Goal: Information Seeking & Learning: Check status

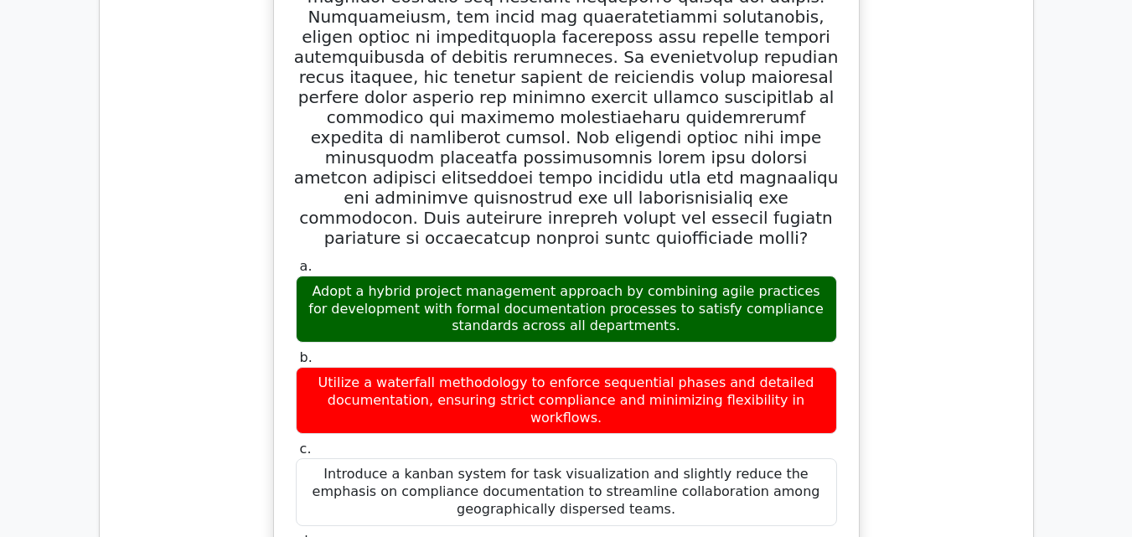
scroll to position [2513, 0]
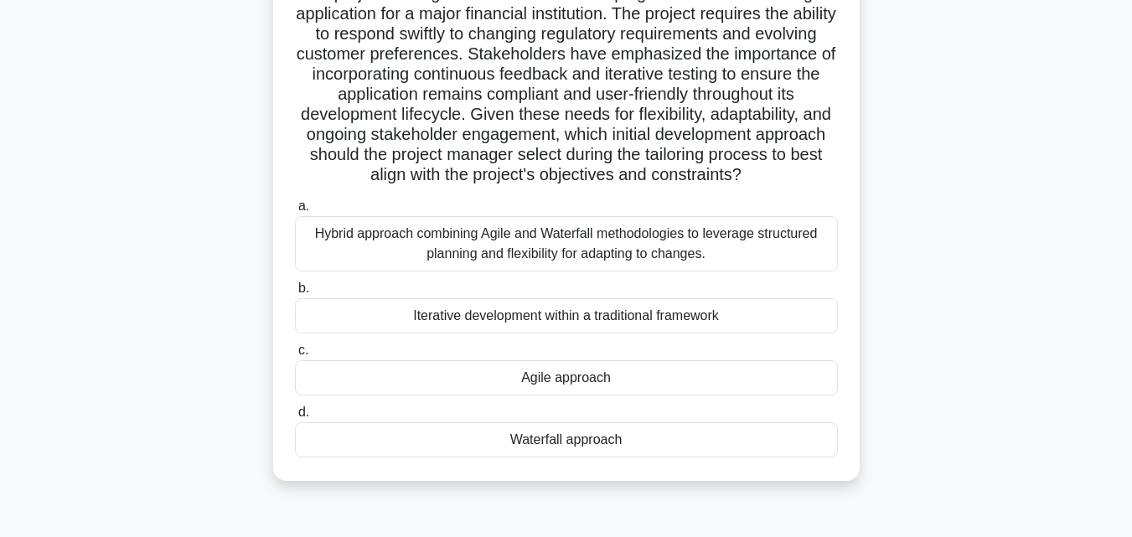
scroll to position [168, 0]
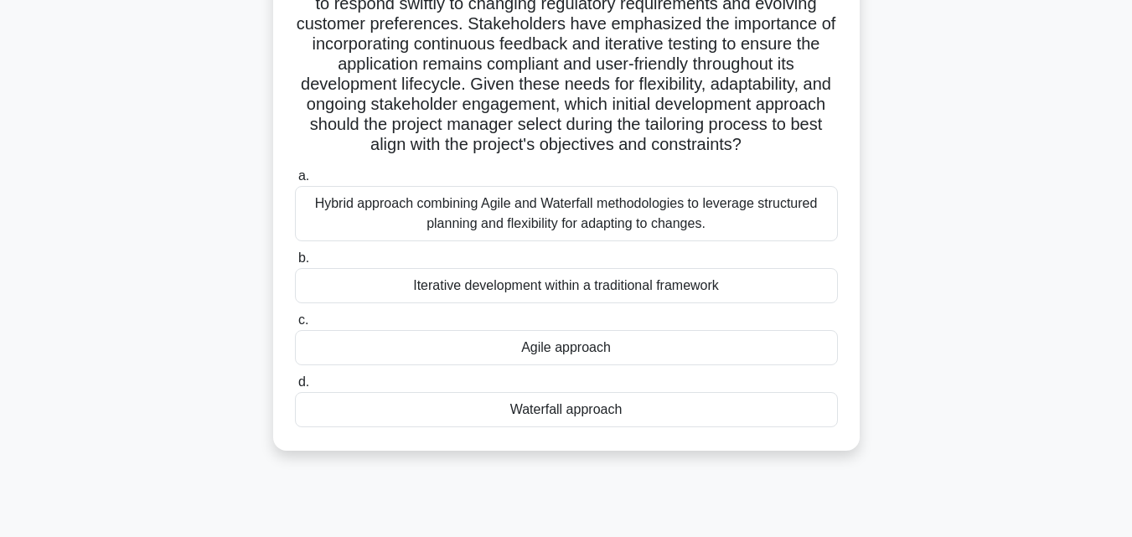
click at [570, 365] on div "Agile approach" at bounding box center [566, 347] width 543 height 35
click at [295, 326] on input "c. Agile approach" at bounding box center [295, 320] width 0 height 11
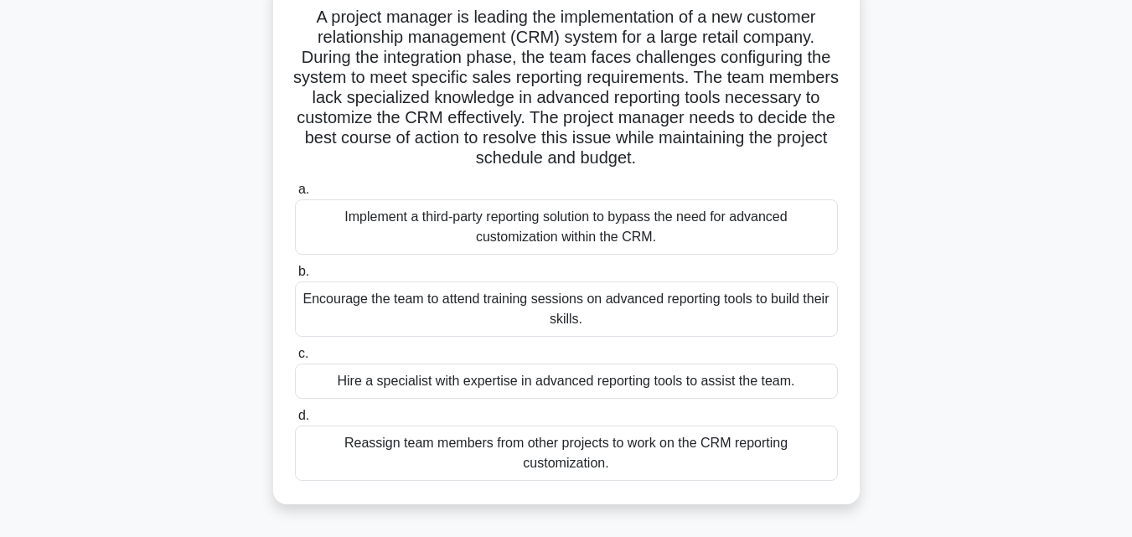
scroll to position [84, 0]
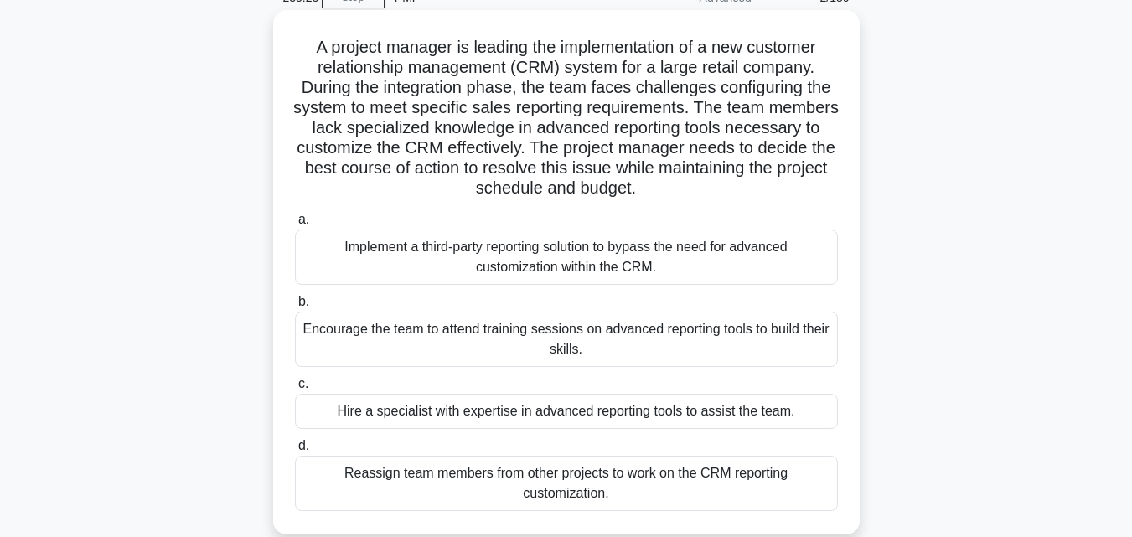
click at [485, 266] on div "Implement a third-party reporting solution to bypass the need for advanced cust…" at bounding box center [566, 257] width 543 height 55
click at [295, 225] on input "a. Implement a third-party reporting solution to bypass the need for advanced c…" at bounding box center [295, 220] width 0 height 11
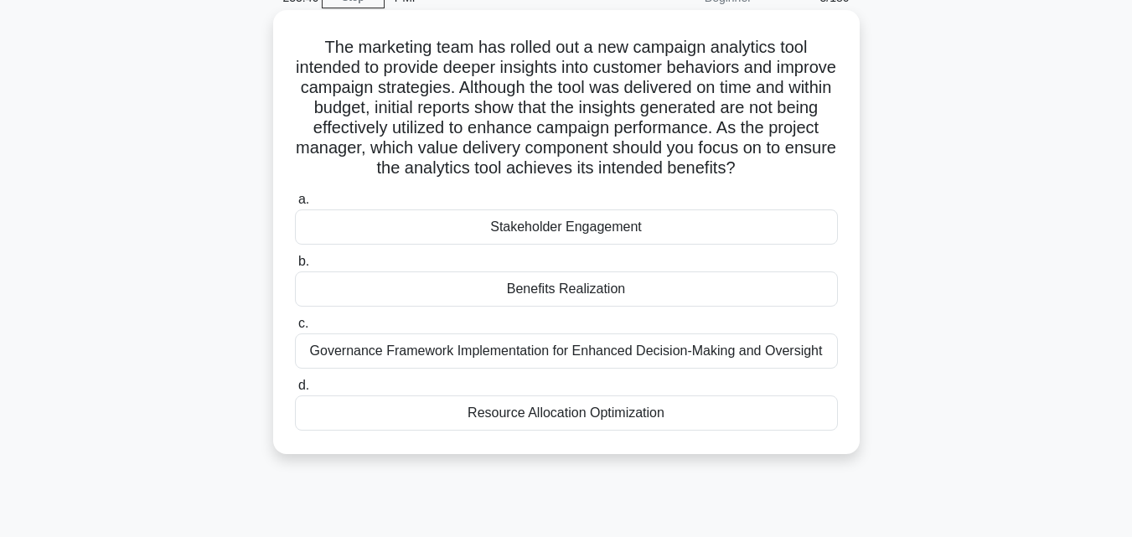
click at [515, 286] on div "Benefits Realization" at bounding box center [566, 289] width 543 height 35
click at [295, 267] on input "b. Benefits Realization" at bounding box center [295, 262] width 0 height 11
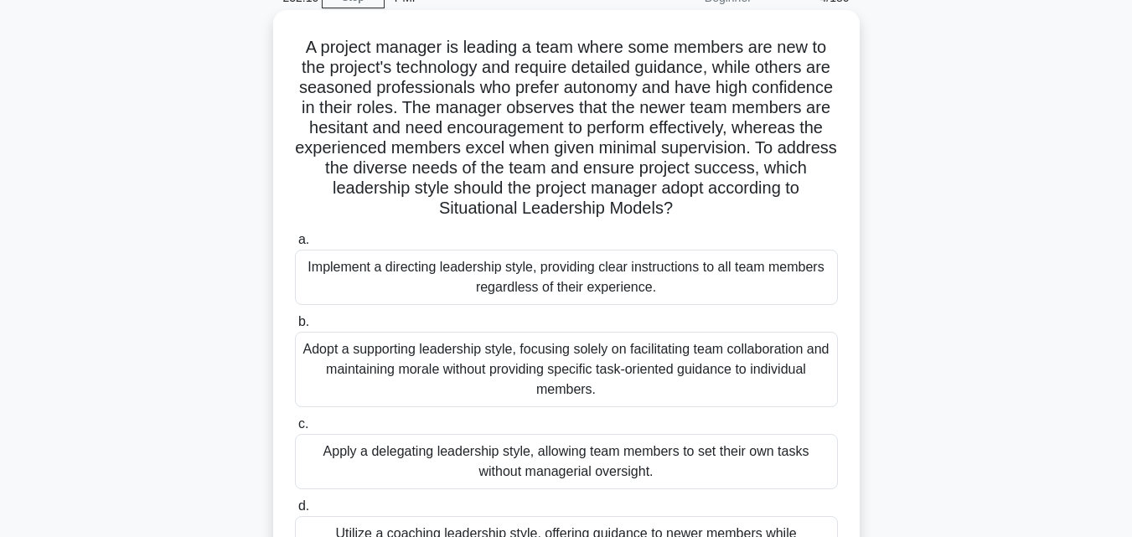
click at [400, 267] on div "Implement a directing leadership style, providing clear instructions to all tea…" at bounding box center [566, 277] width 543 height 55
click at [295, 246] on input "a. Implement a directing leadership style, providing clear instructions to all …" at bounding box center [295, 240] width 0 height 11
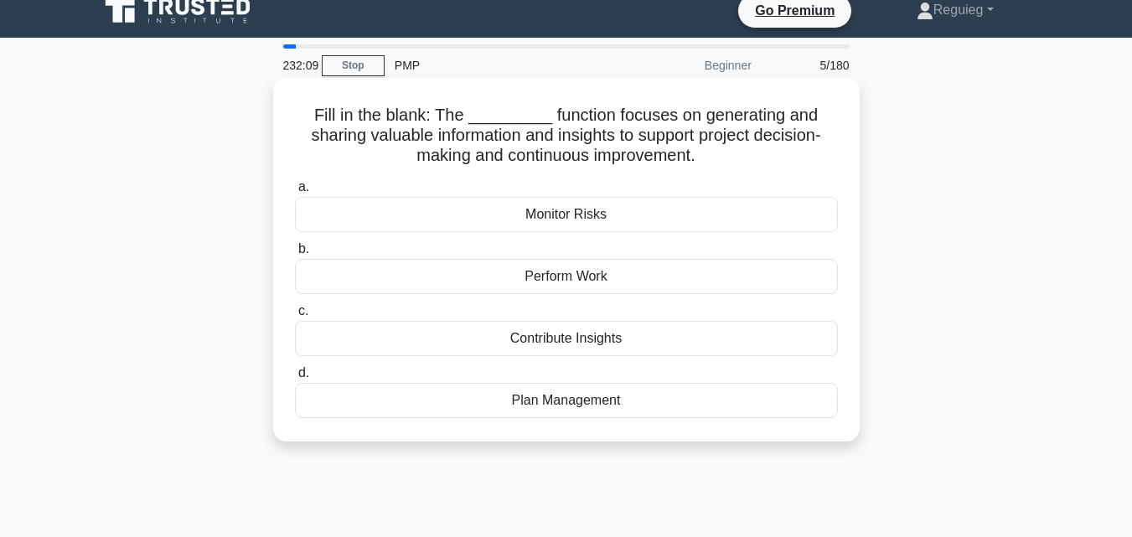
scroll to position [0, 0]
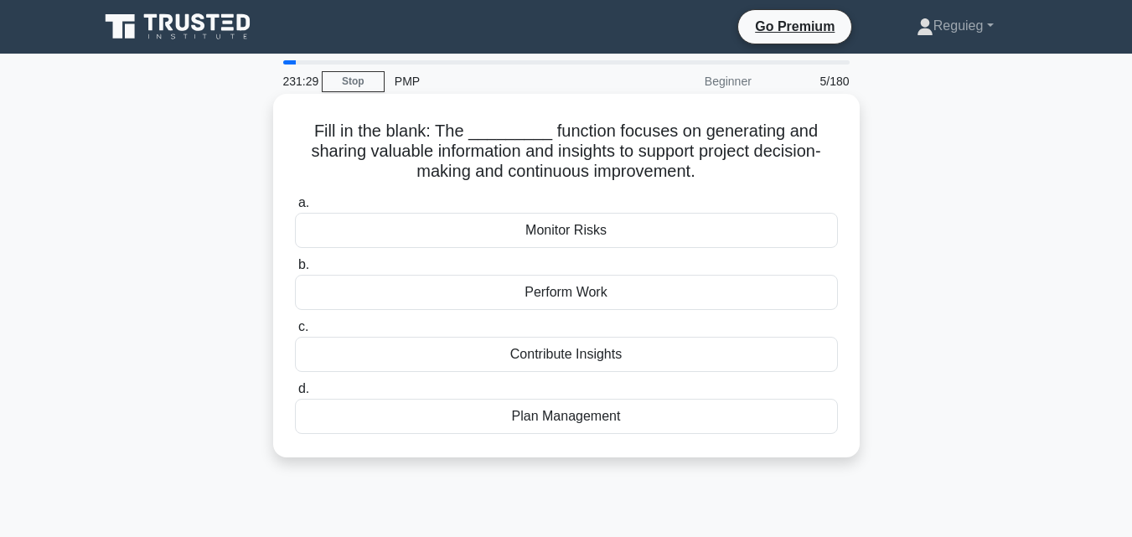
click at [393, 355] on div "Contribute Insights" at bounding box center [566, 354] width 543 height 35
click at [295, 333] on input "c. Contribute Insights" at bounding box center [295, 327] width 0 height 11
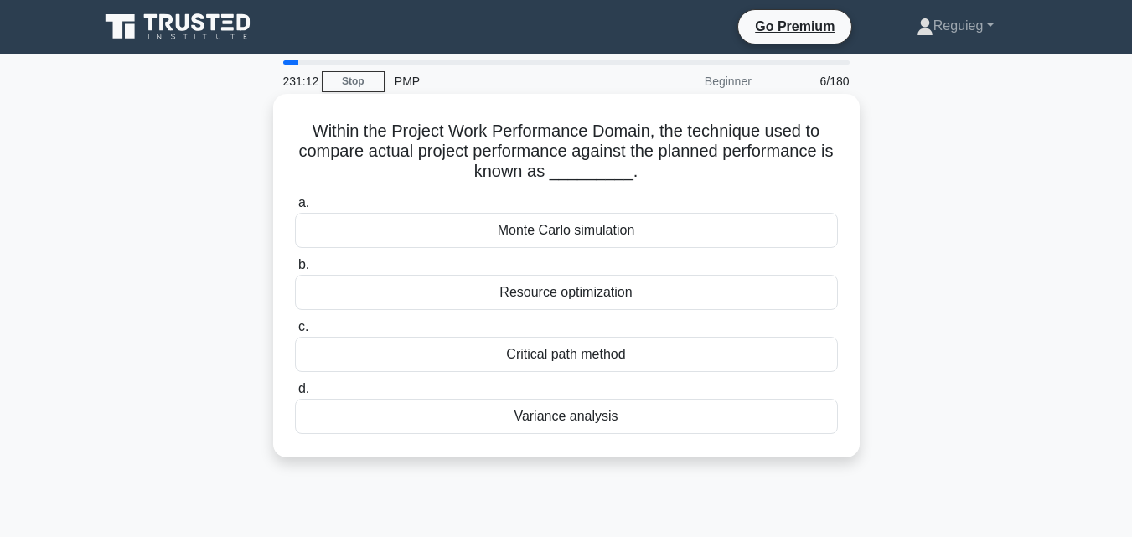
click at [400, 412] on div "Variance analysis" at bounding box center [566, 416] width 543 height 35
click at [295, 395] on input "d. Variance analysis" at bounding box center [295, 389] width 0 height 11
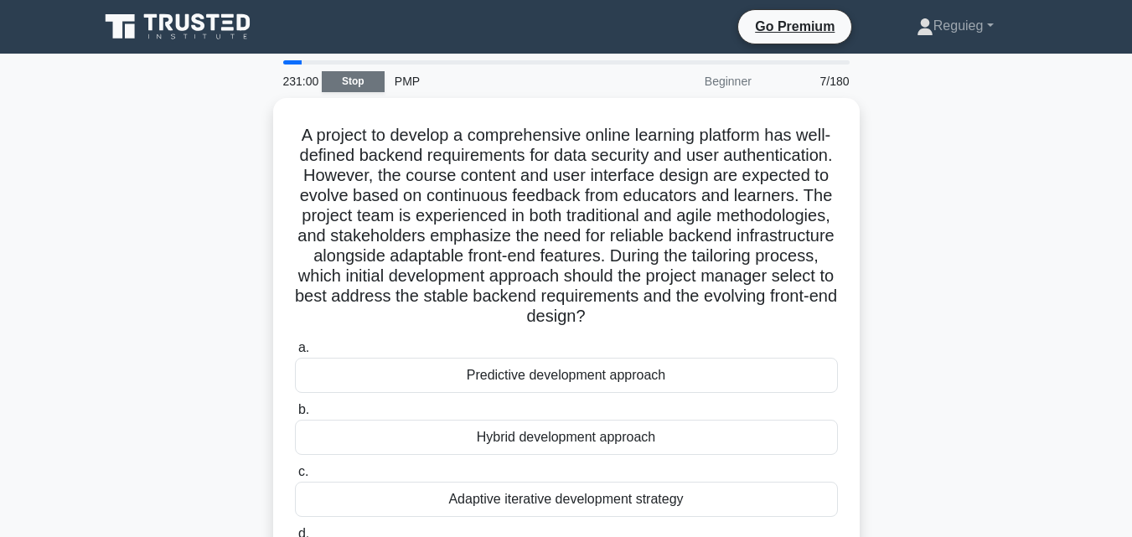
click at [352, 72] on link "Stop" at bounding box center [353, 81] width 63 height 21
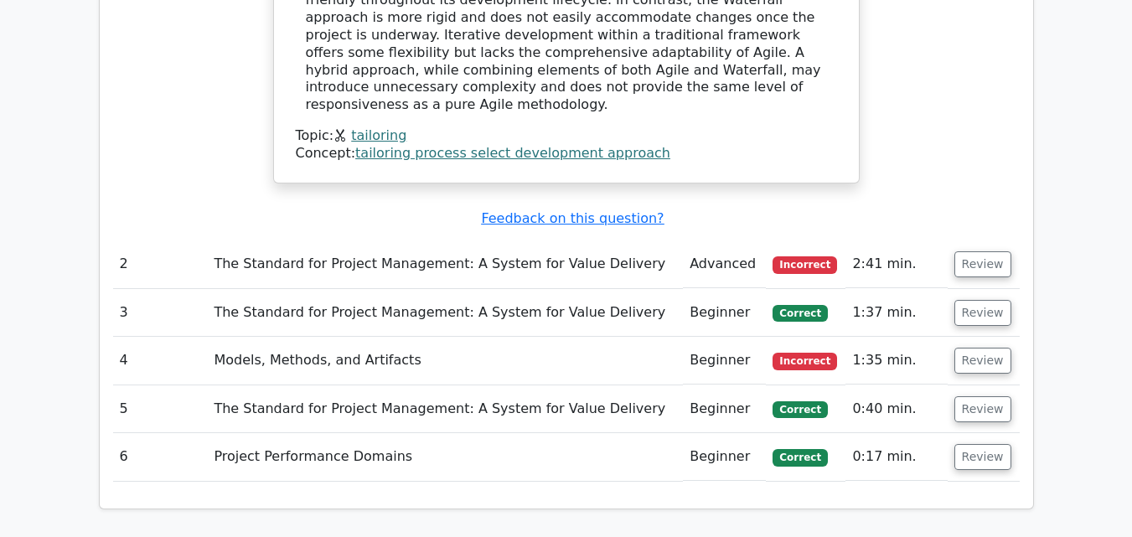
scroll to position [2012, 0]
click at [556, 210] on u "Feedback on this question?" at bounding box center [572, 218] width 183 height 16
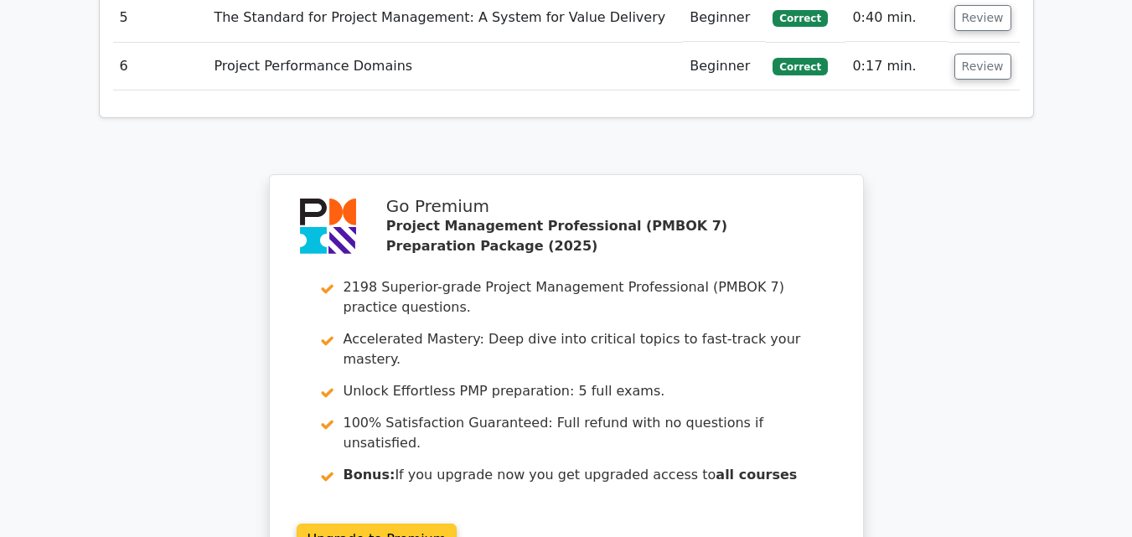
scroll to position [2515, 0]
